Goal: Task Accomplishment & Management: Complete application form

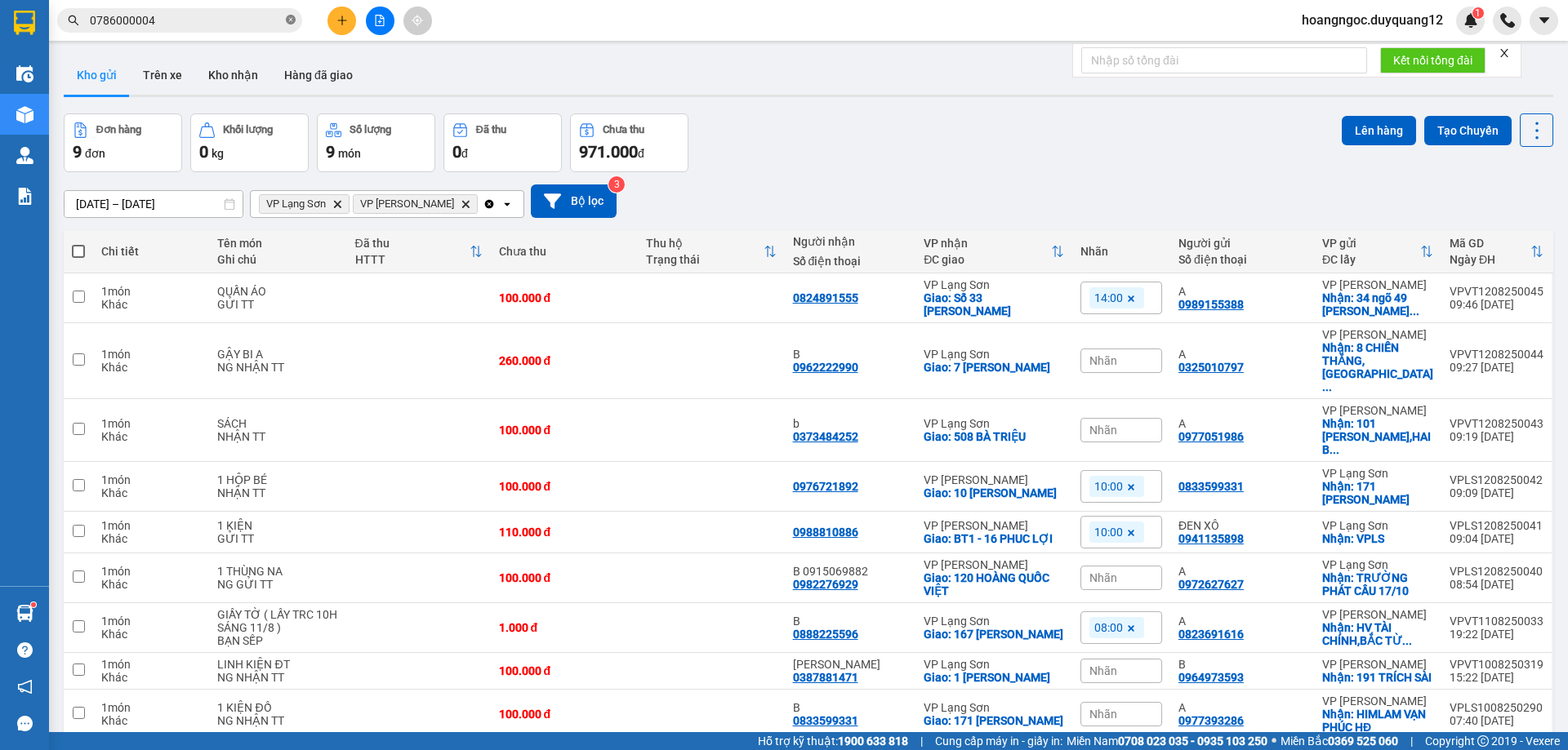
click at [290, 22] on icon "close-circle" at bounding box center [290, 19] width 10 height 10
click at [178, 19] on input "text" at bounding box center [186, 20] width 193 height 18
click at [342, 22] on icon "plus" at bounding box center [341, 20] width 11 height 11
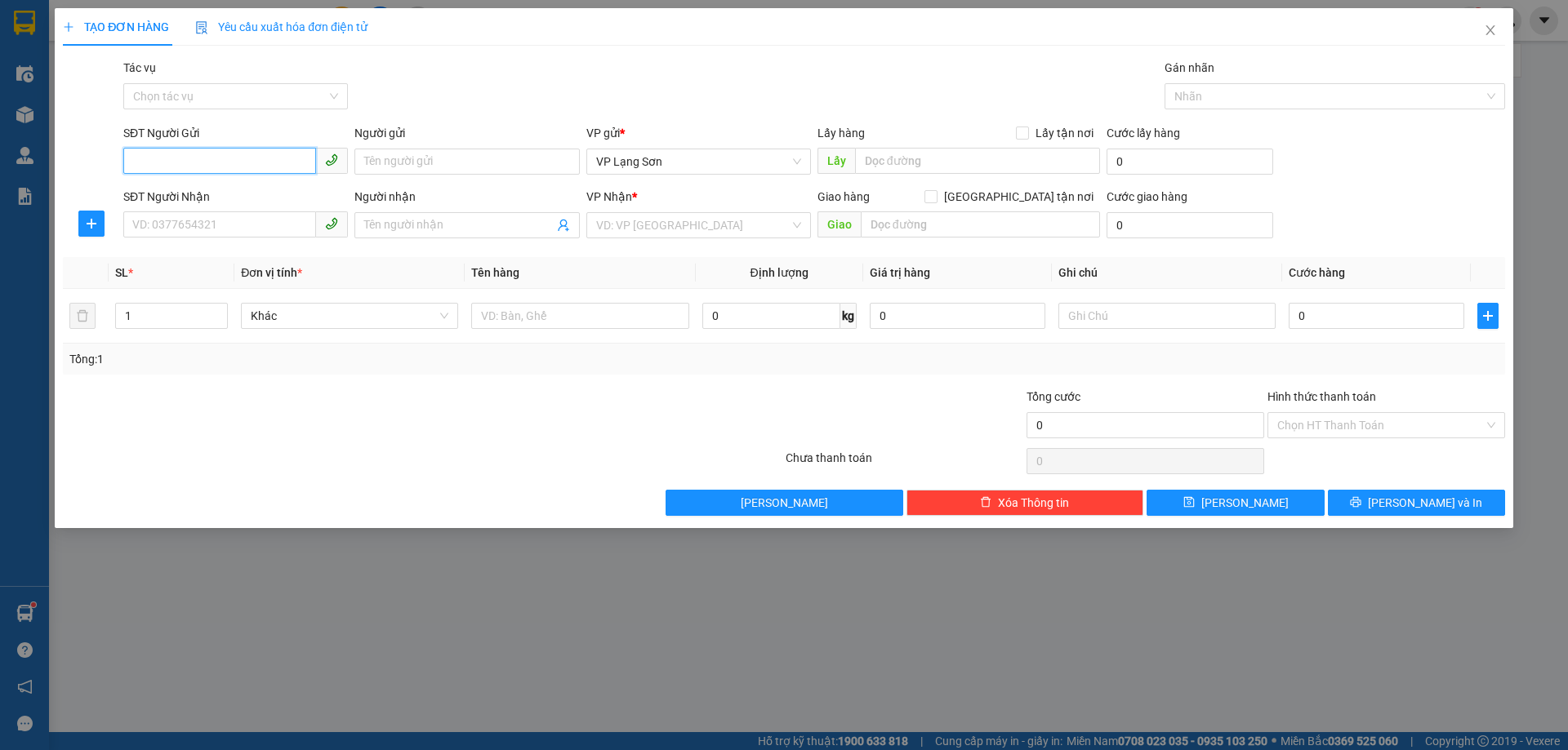
click at [192, 158] on input "SĐT Người Gửi" at bounding box center [219, 161] width 193 height 26
type input "0987222116"
click at [182, 195] on div "0987222116 - b" at bounding box center [236, 194] width 205 height 18
type input "b"
checkbox input "true"
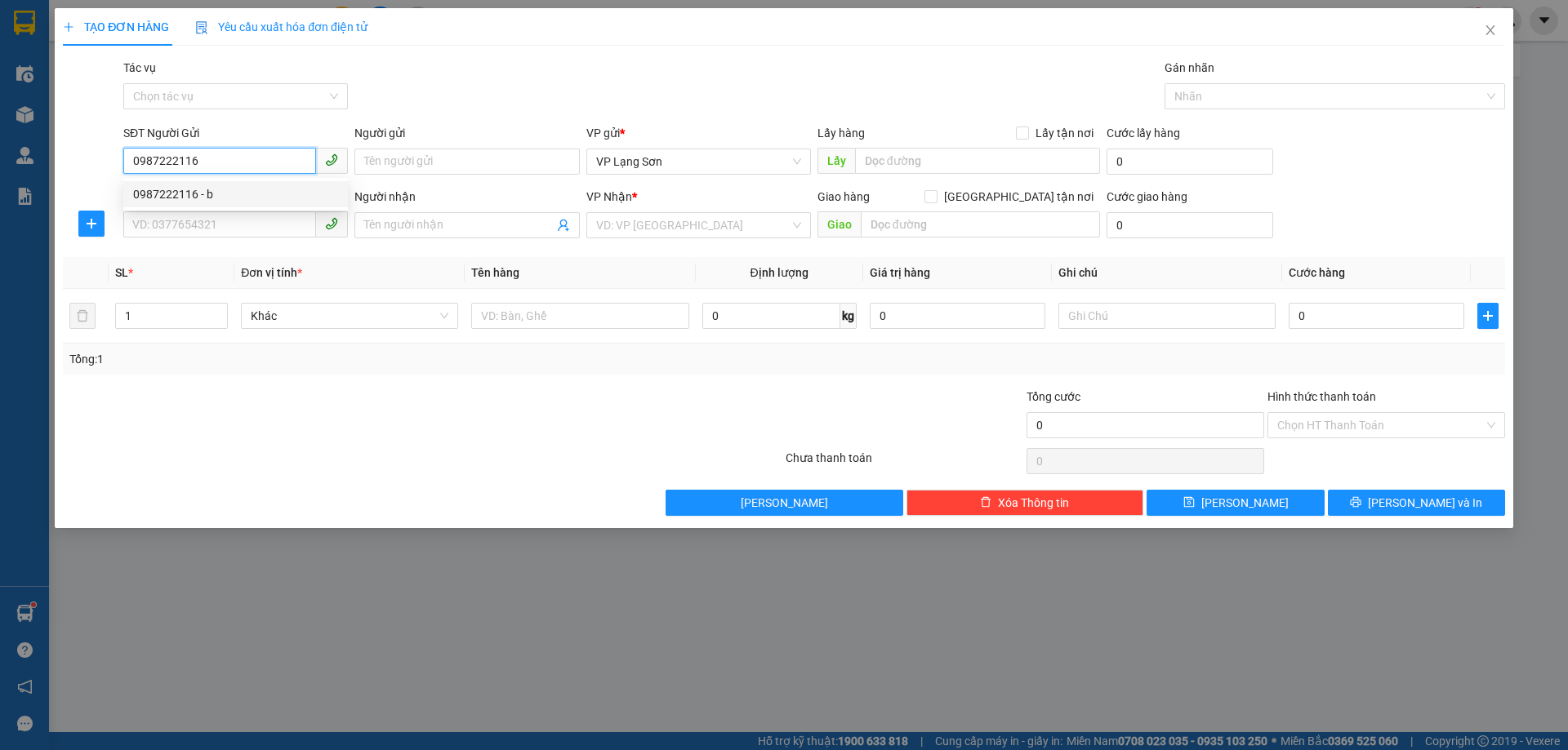
type input "VPLS"
type input "0987222116"
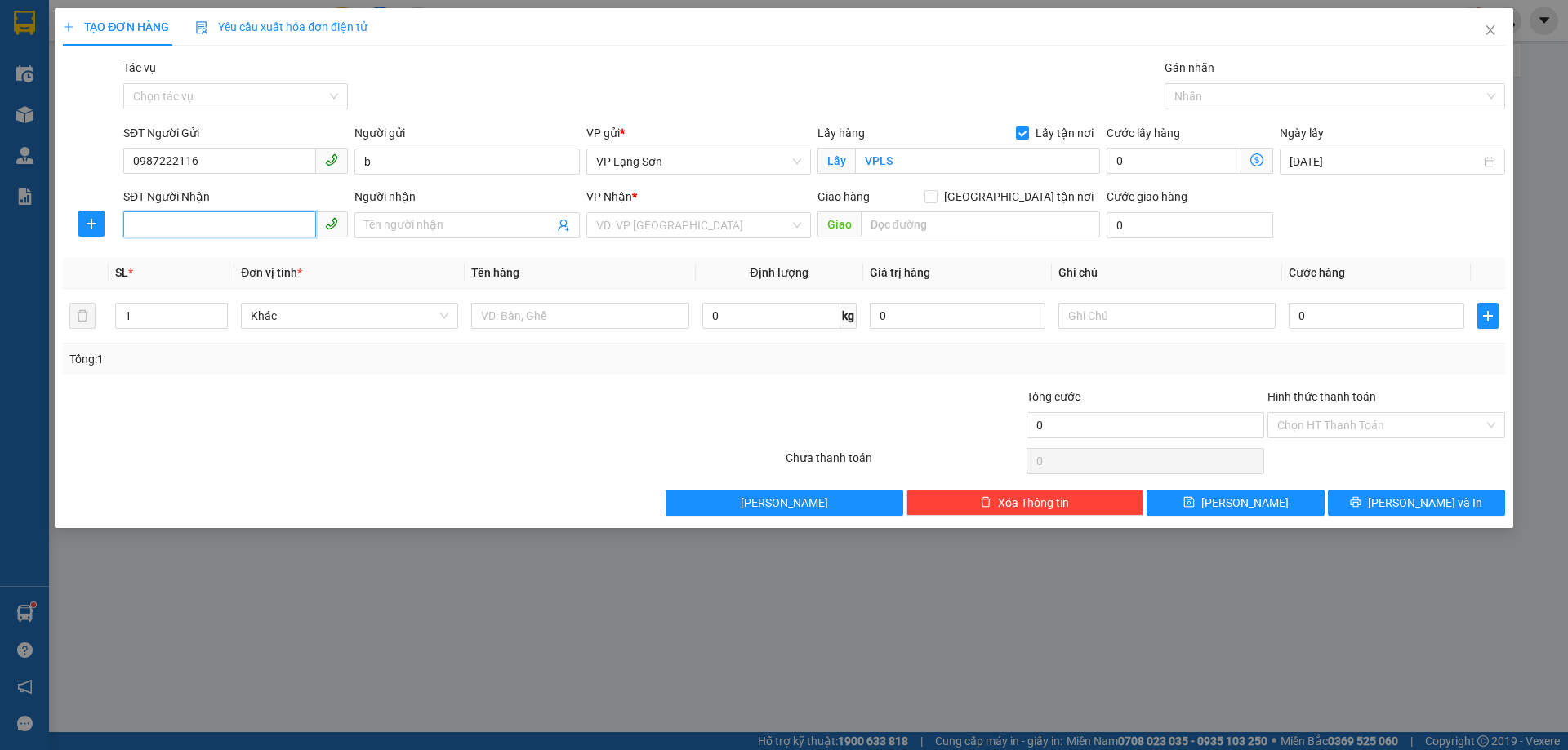
click at [163, 231] on input "SĐT Người Nhận" at bounding box center [219, 224] width 193 height 26
type input "0987032272"
click at [664, 219] on input "search" at bounding box center [692, 225] width 193 height 24
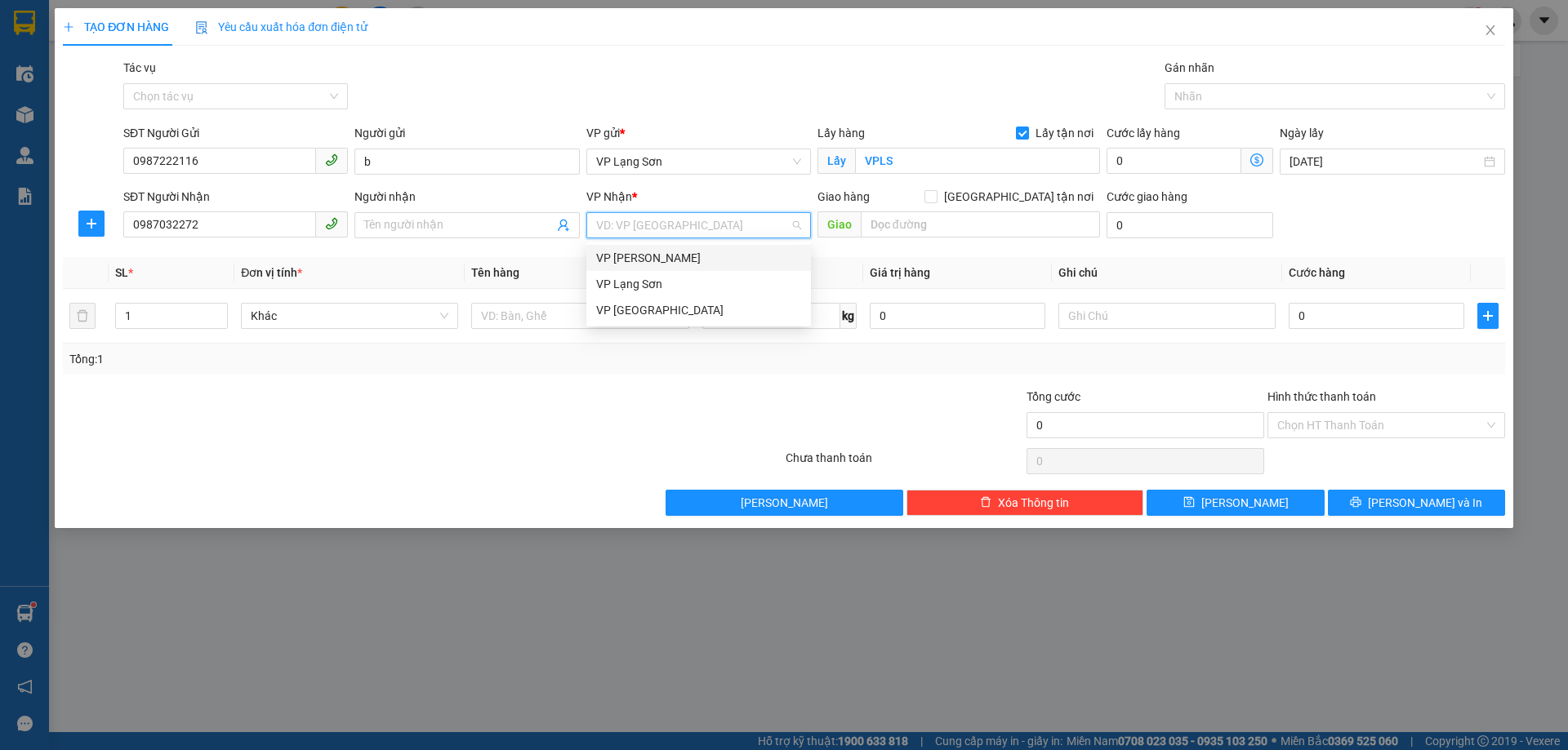
click at [699, 265] on div "VP [PERSON_NAME]" at bounding box center [698, 258] width 205 height 18
click at [937, 197] on span at bounding box center [930, 197] width 13 height 13
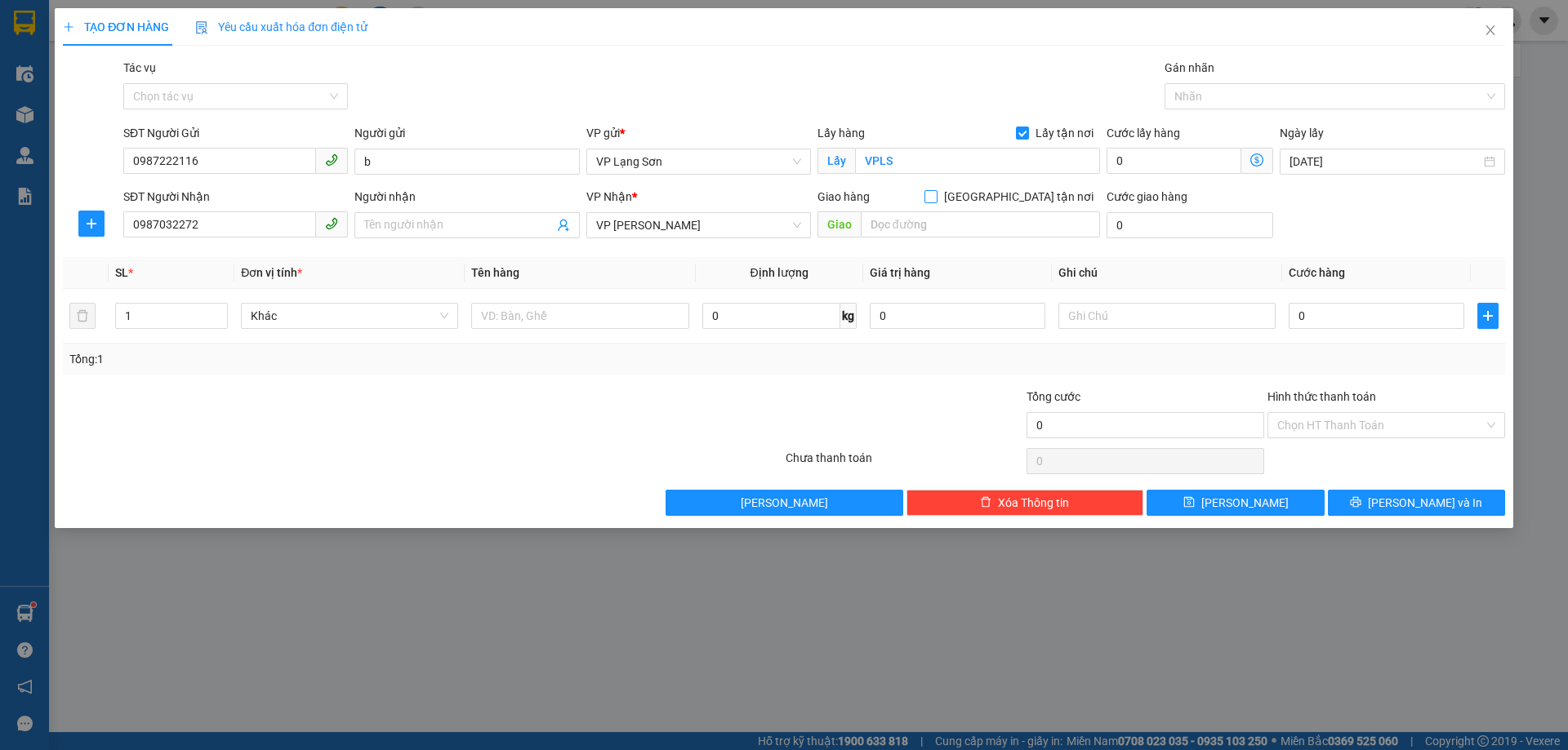
click at [936, 198] on input "[GEOGRAPHIC_DATA] tận nơi" at bounding box center [930, 196] width 11 height 11
checkbox input "true"
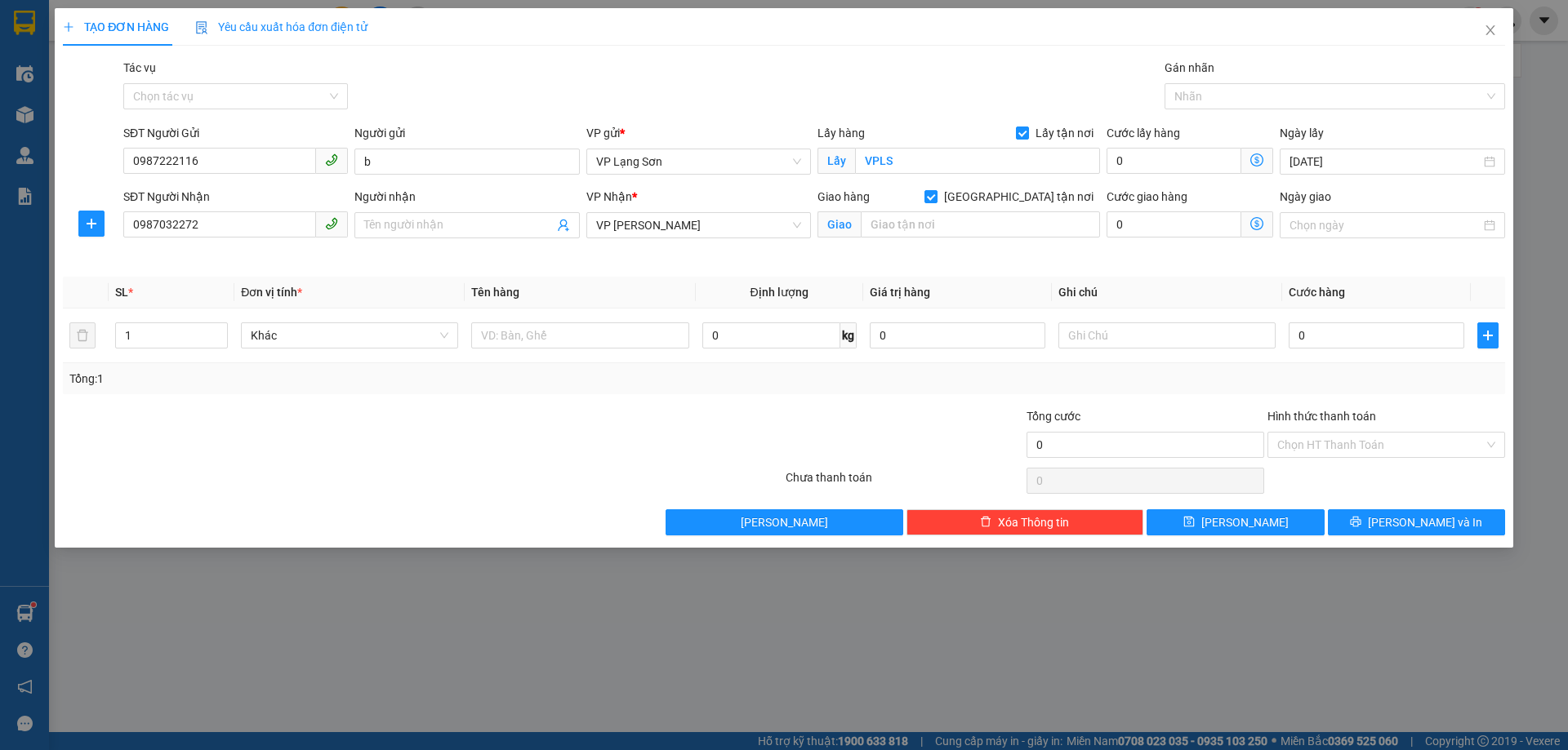
drag, startPoint x: 927, startPoint y: 239, endPoint x: 928, endPoint y: 230, distance: 9.1
click at [926, 239] on div "Giao hàng [GEOGRAPHIC_DATA] tận nơi [GEOGRAPHIC_DATA]" at bounding box center [959, 217] width 282 height 57
click at [929, 223] on input "text" at bounding box center [981, 224] width 239 height 26
type input "62 [PERSON_NAME], [PERSON_NAME]"
click at [1388, 340] on input "0" at bounding box center [1377, 335] width 176 height 26
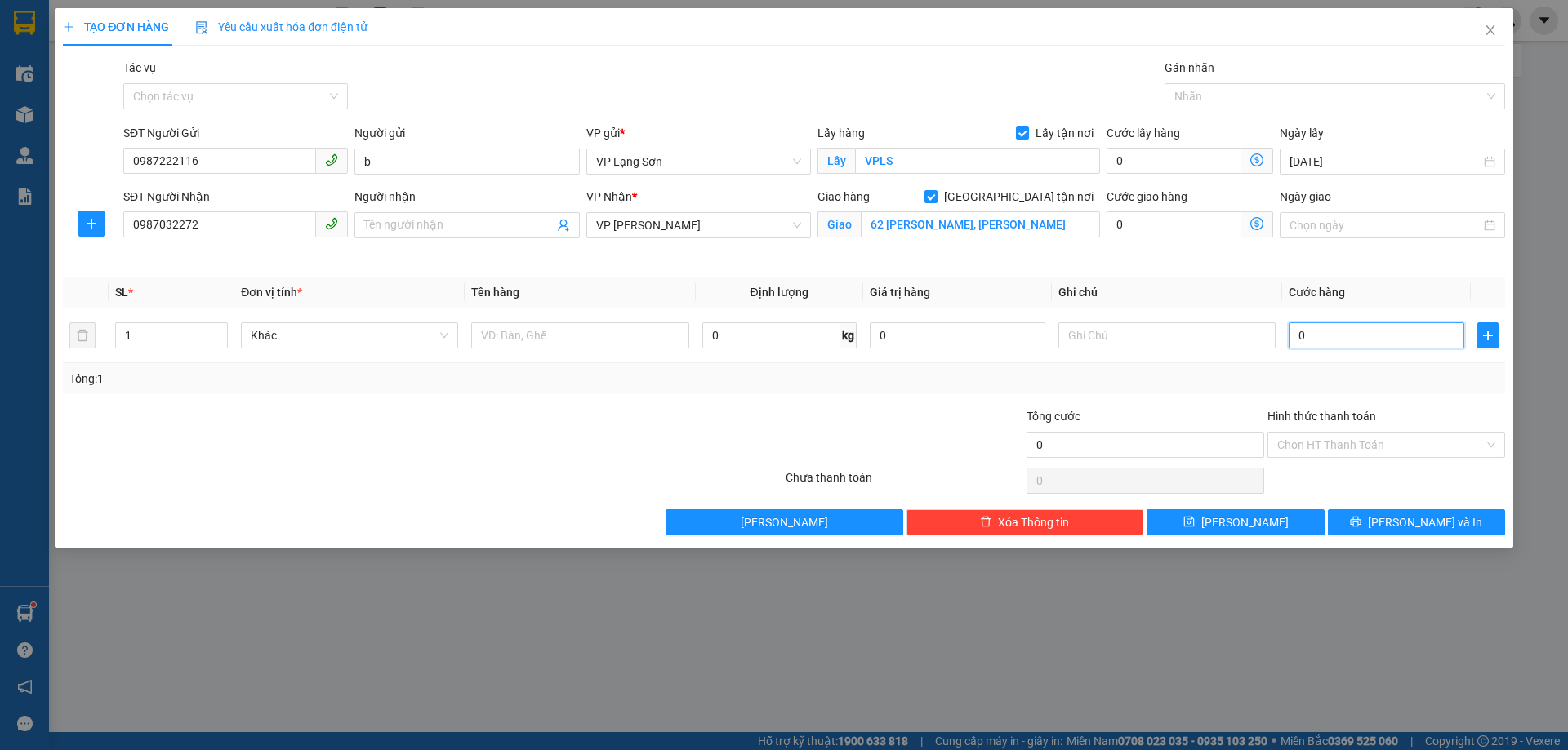
type input "1"
type input "10"
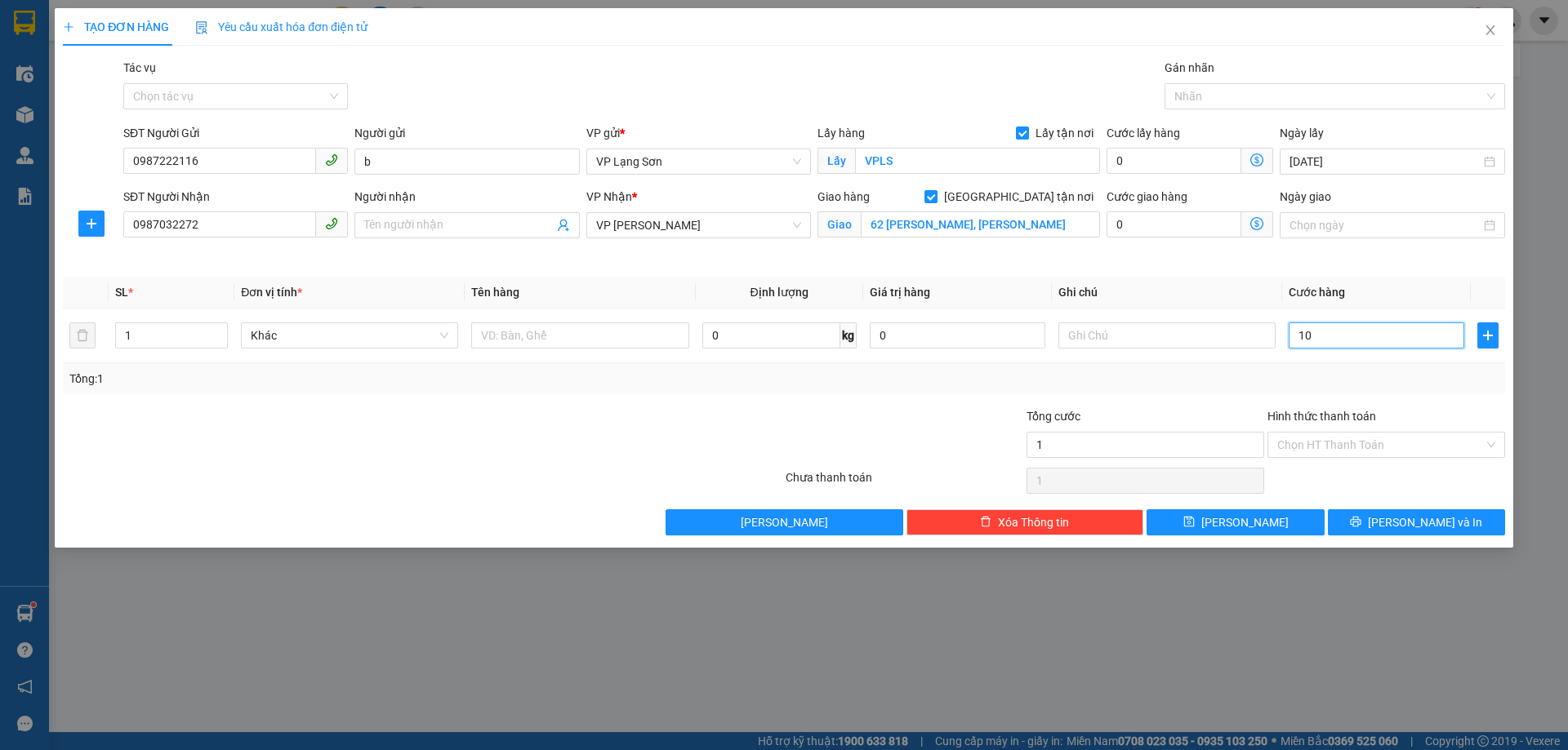
type input "10"
type input "100"
type input "100.000"
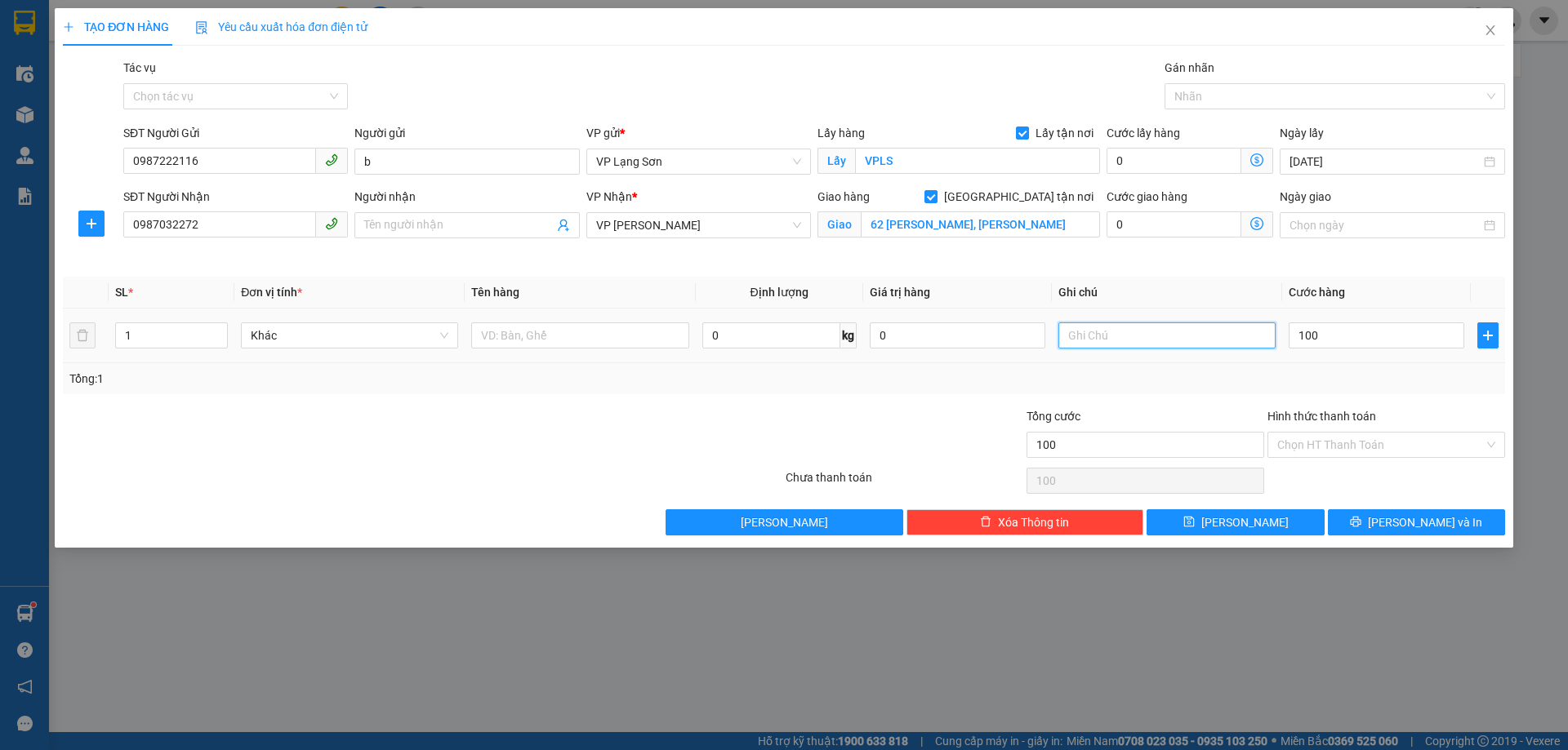
type input "100.000"
click at [1111, 335] on input "text" at bounding box center [1167, 335] width 217 height 26
type input "NHẬN TT"
click at [509, 335] on input "text" at bounding box center [580, 335] width 217 height 26
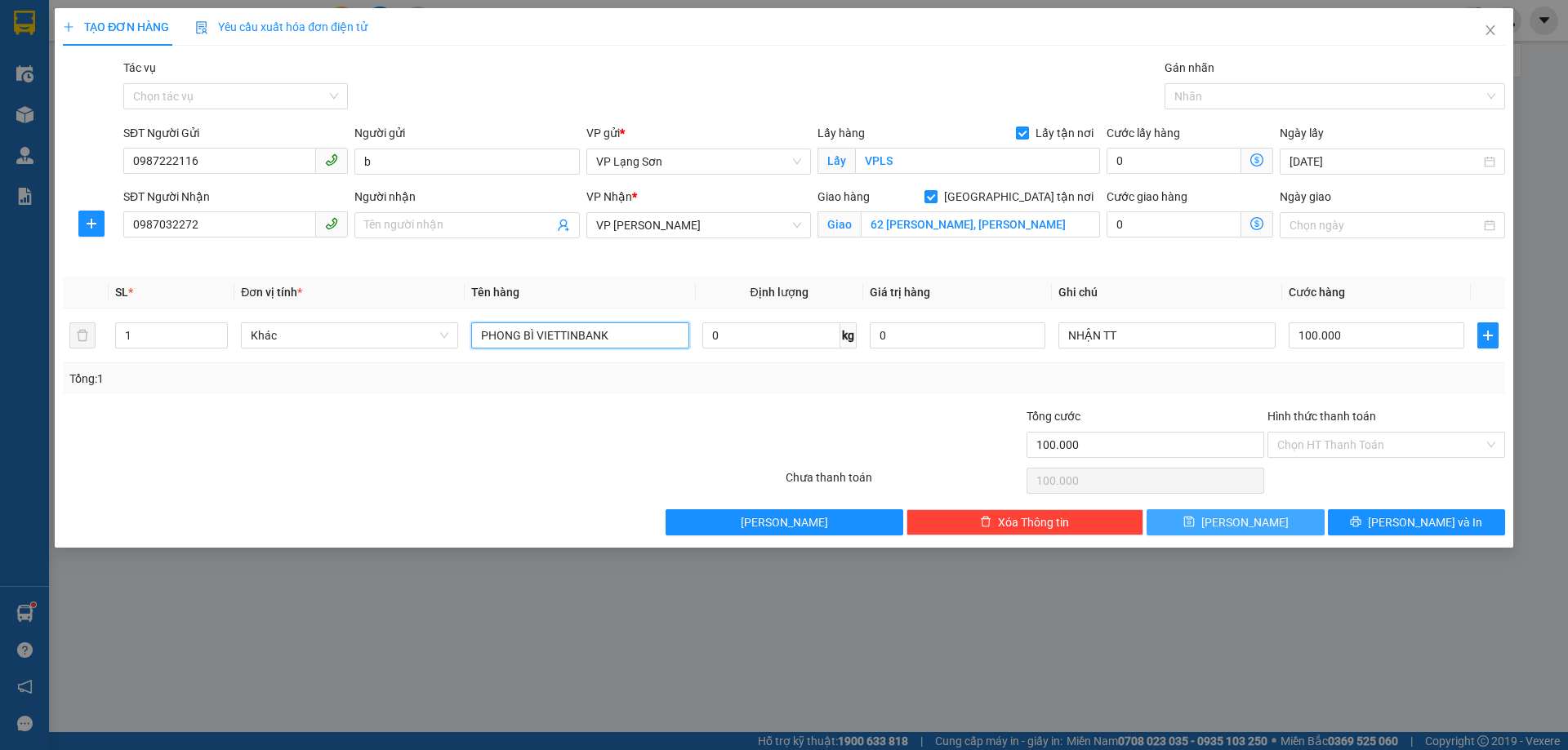
type input "PHONG BÌ VIETTINBANK"
click at [1260, 532] on button "[PERSON_NAME]" at bounding box center [1235, 522] width 178 height 26
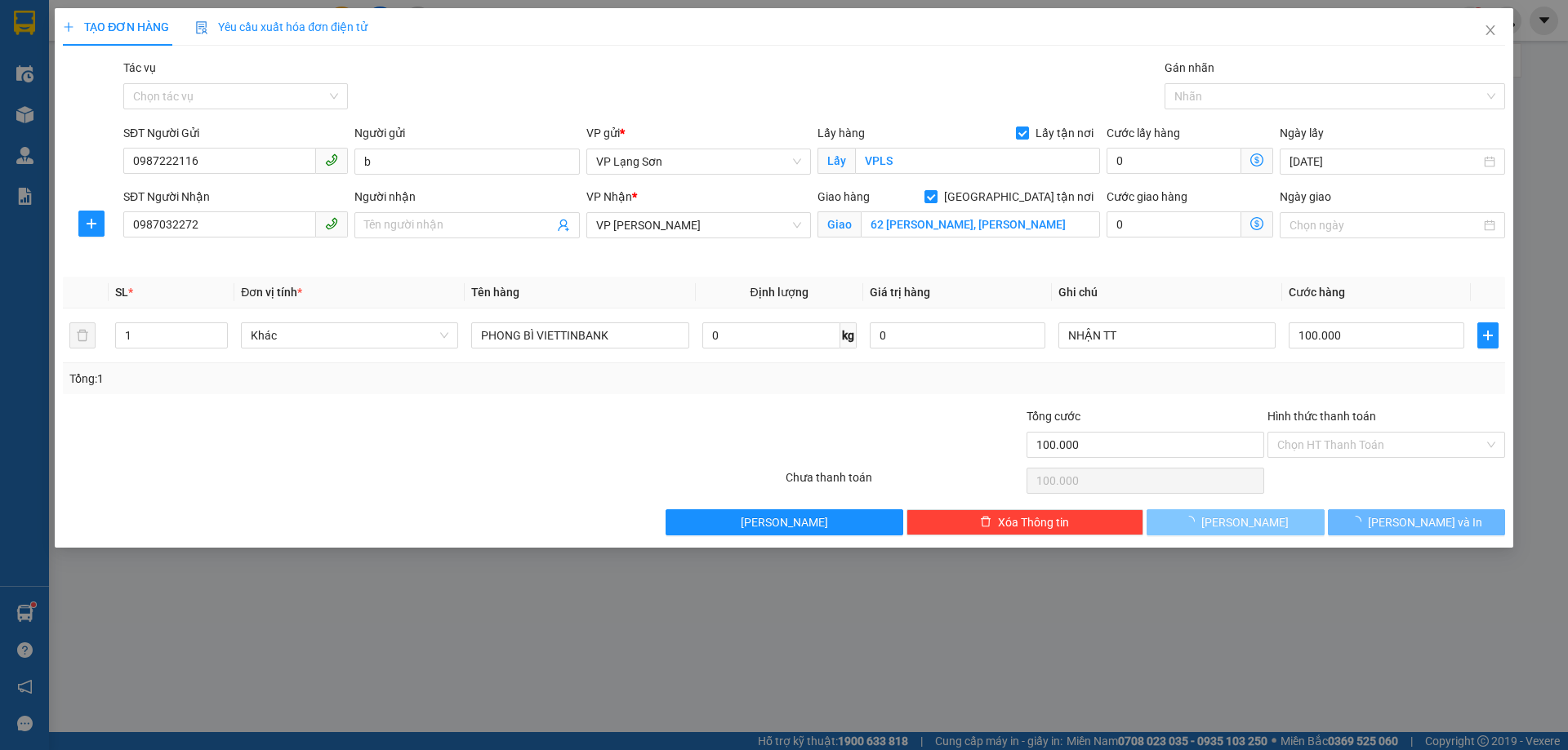
checkbox input "false"
type input "0"
